Goal: Find specific page/section: Find specific page/section

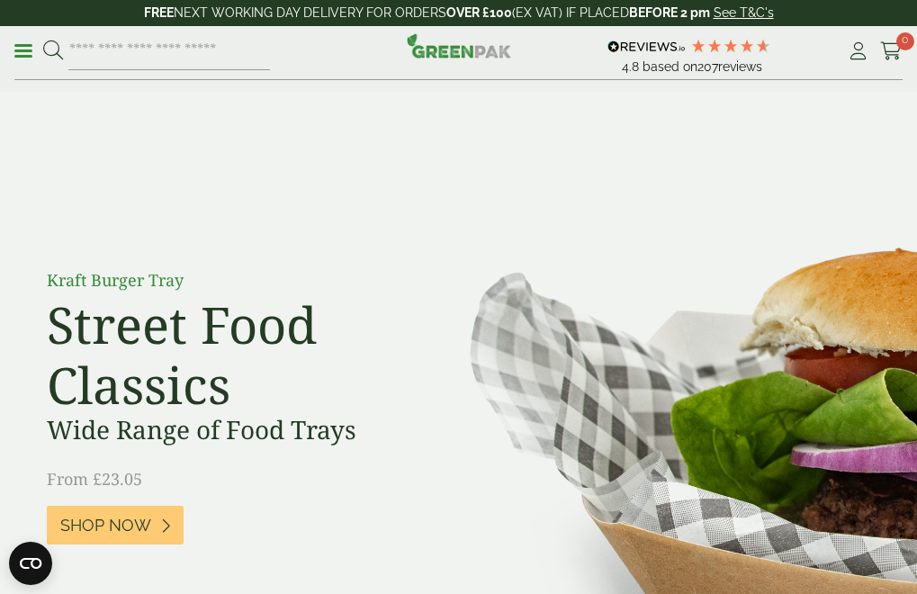
click at [24, 53] on link "Menu" at bounding box center [23, 49] width 18 height 18
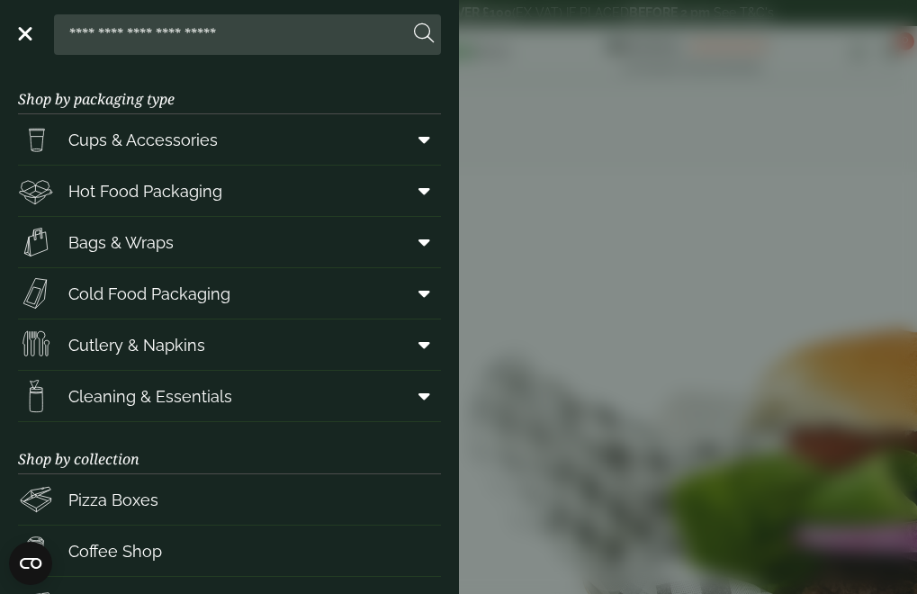
click at [300, 194] on link "Hot Food Packaging" at bounding box center [229, 191] width 423 height 50
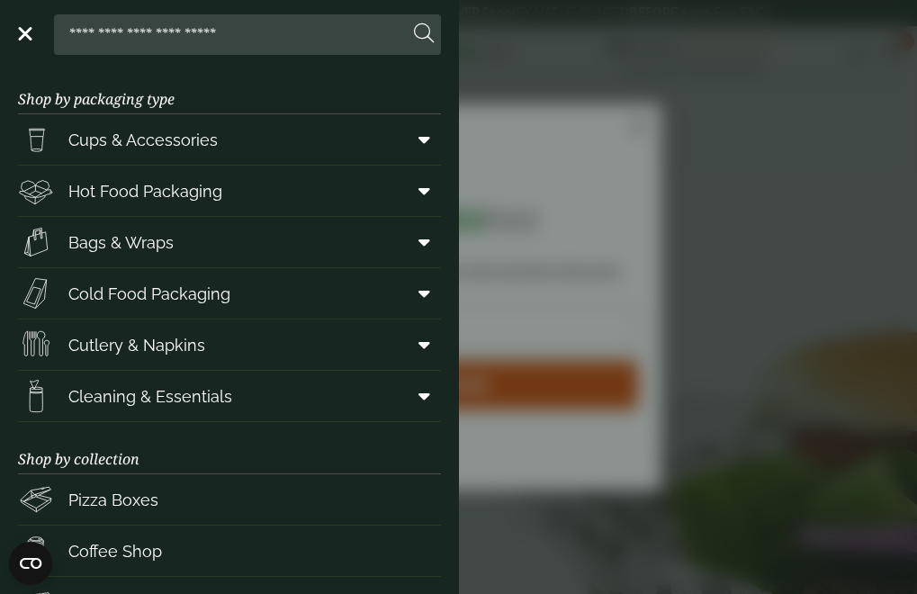
click at [263, 190] on link "Hot Food Packaging" at bounding box center [229, 191] width 423 height 50
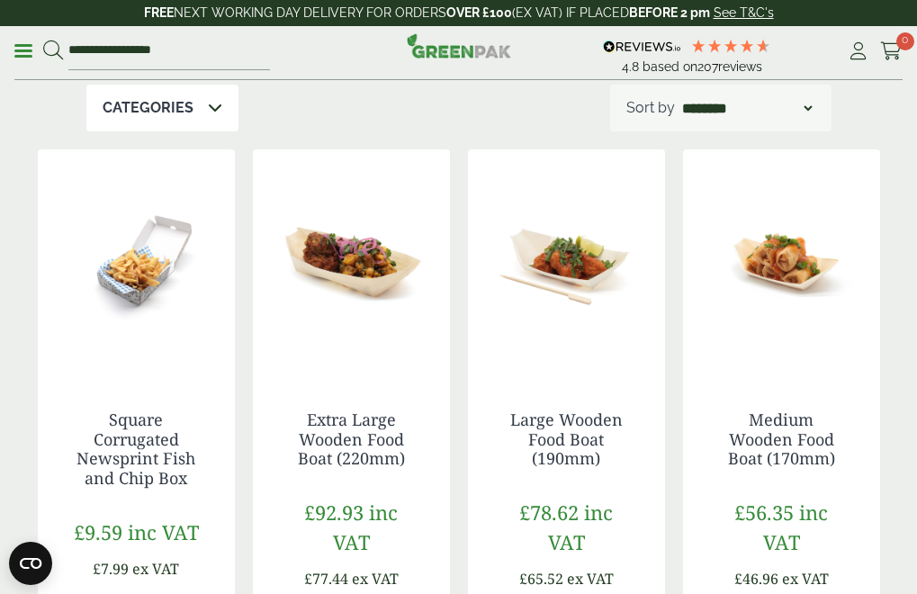
scroll to position [426, 0]
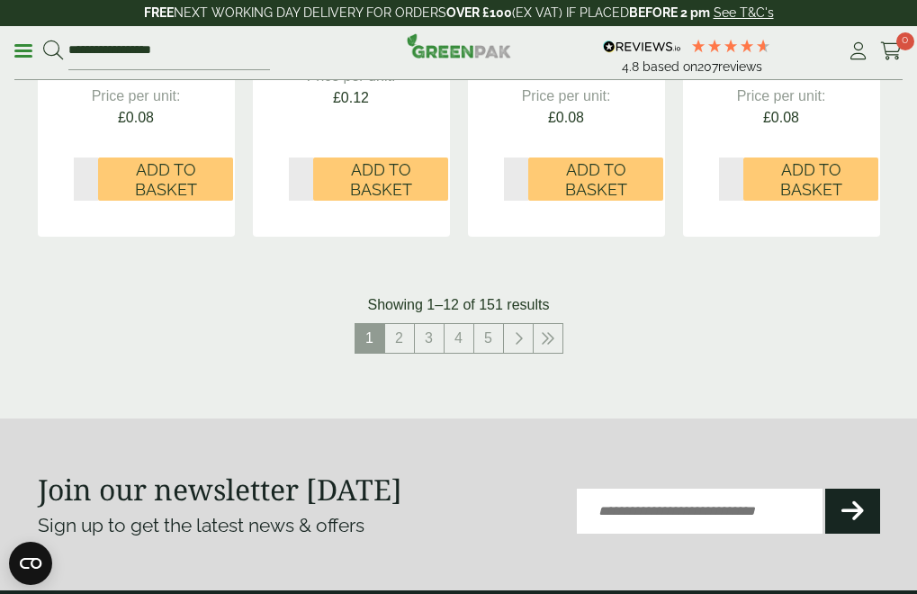
scroll to position [2319, 0]
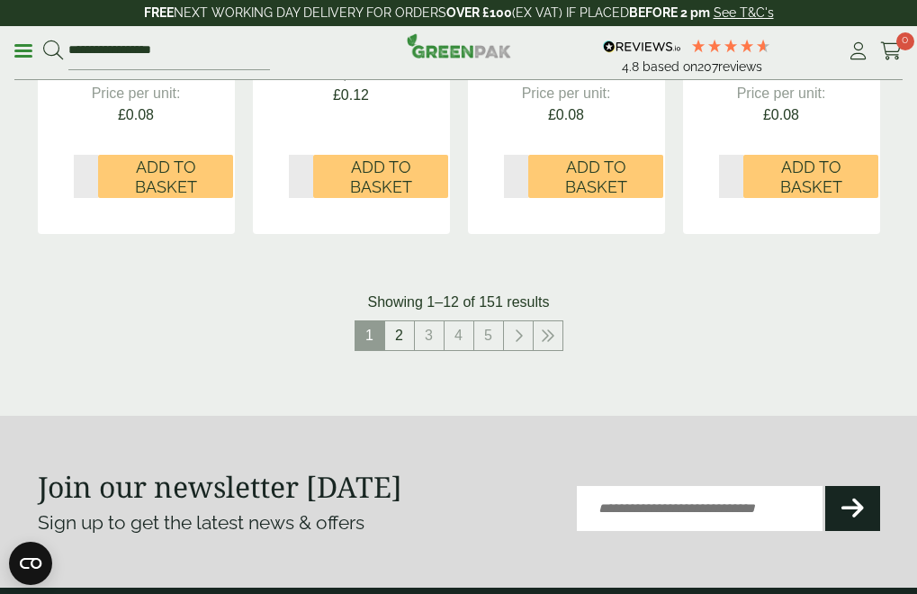
click at [404, 337] on link "2" at bounding box center [399, 335] width 29 height 29
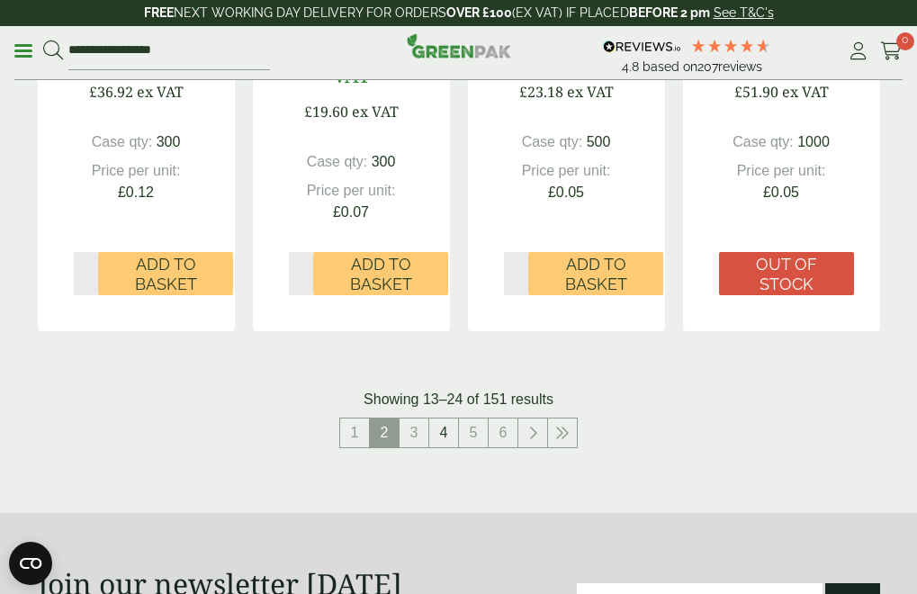
scroll to position [2267, 0]
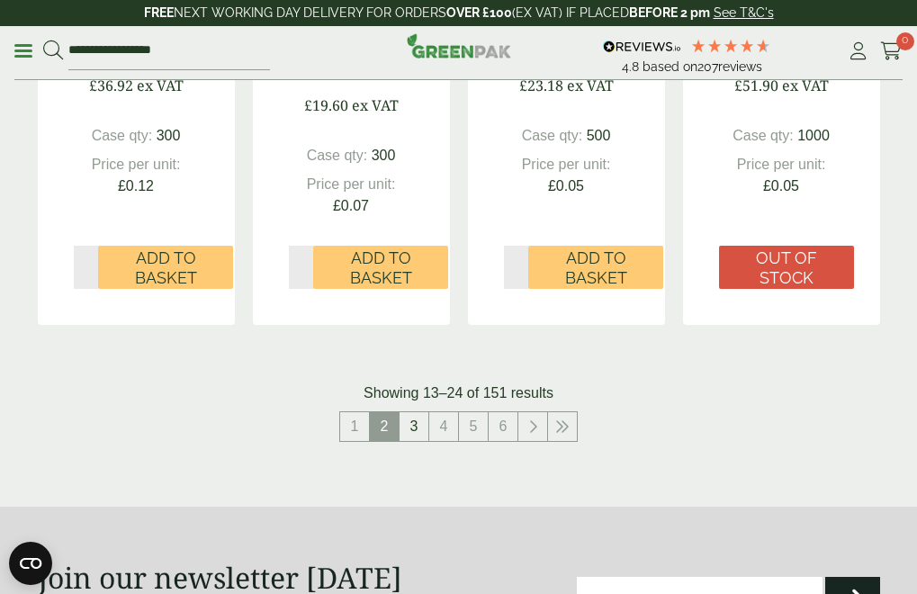
click at [417, 437] on link "3" at bounding box center [413, 426] width 29 height 29
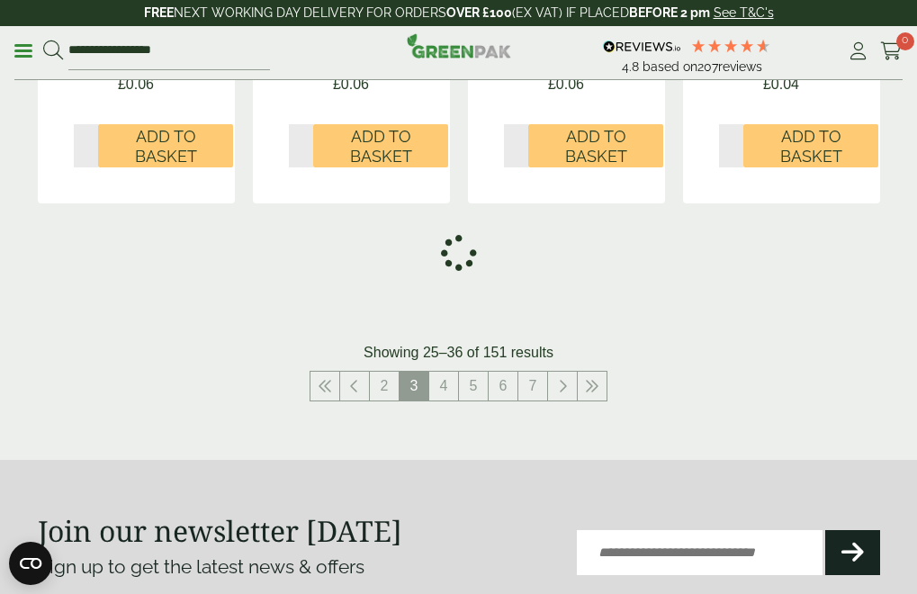
scroll to position [2267, 0]
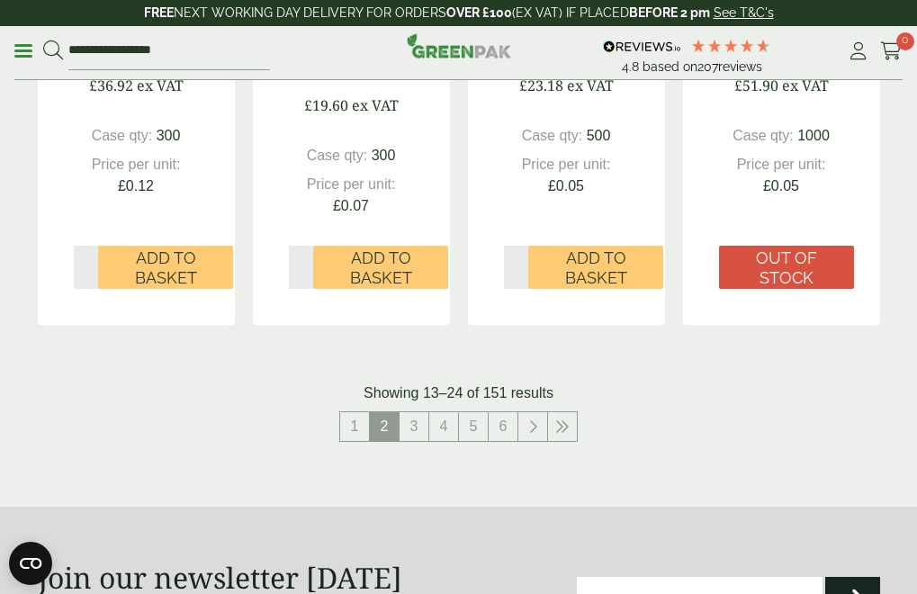
scroll to position [2319, 0]
